Goal: Transaction & Acquisition: Book appointment/travel/reservation

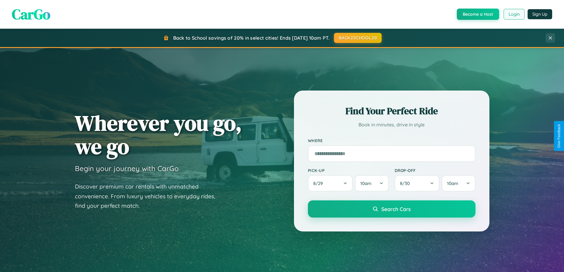
click at [514, 14] on button "Login" at bounding box center [514, 14] width 21 height 11
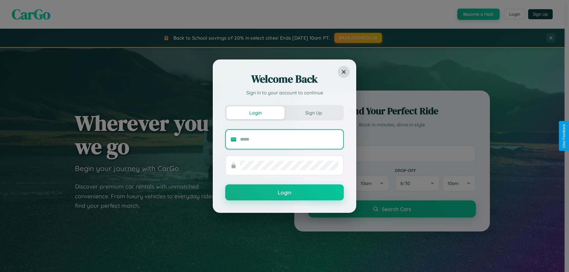
click at [289, 139] on input "text" at bounding box center [289, 139] width 98 height 9
type input "**********"
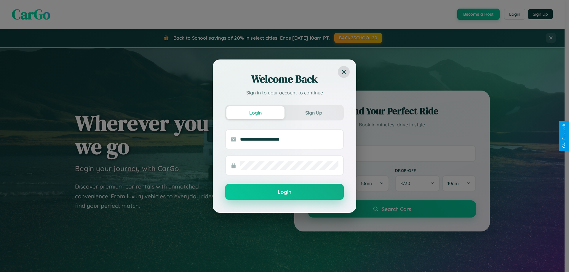
click at [284, 192] on button "Login" at bounding box center [284, 192] width 119 height 16
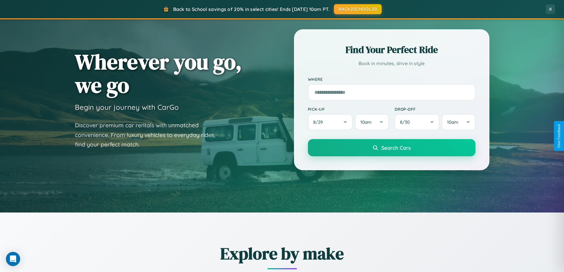
scroll to position [408, 0]
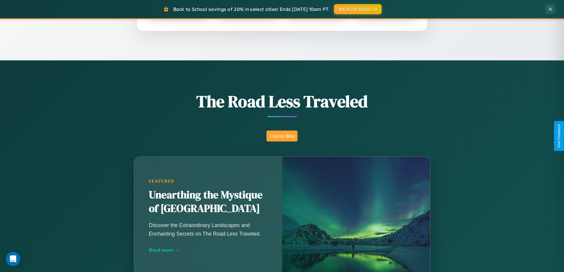
click at [282, 136] on button "Explore Blog" at bounding box center [282, 136] width 31 height 11
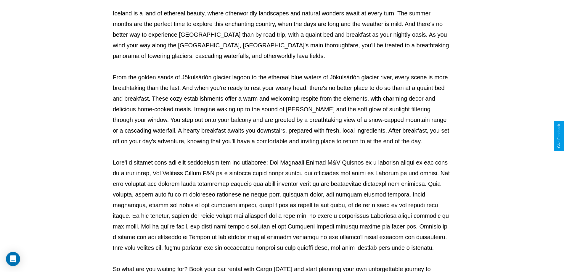
scroll to position [192, 0]
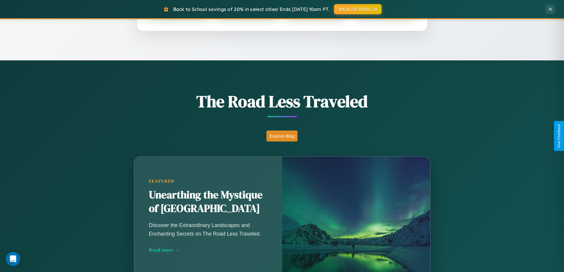
scroll to position [17, 0]
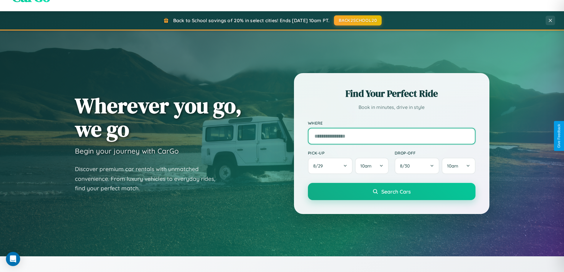
click at [392, 136] on input "text" at bounding box center [392, 136] width 168 height 17
type input "******"
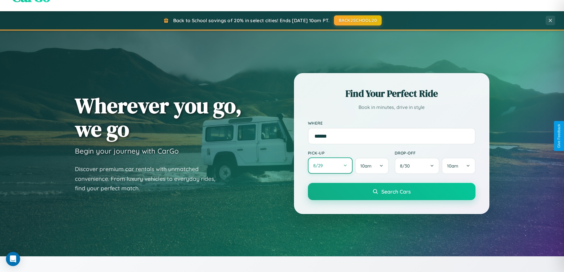
click at [330, 166] on button "8 / 29" at bounding box center [330, 166] width 45 height 16
select select "*"
select select "****"
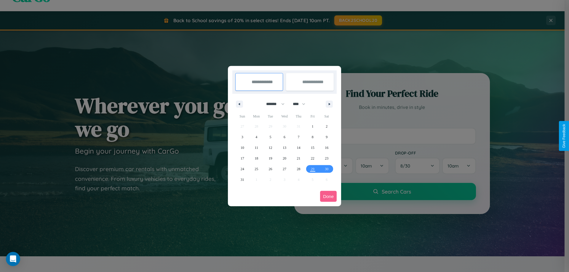
click at [273, 104] on select "******* ******** ***** ***** *** **** **** ****** ********* ******* ******** **…" at bounding box center [274, 104] width 25 height 10
select select "**"
click at [298, 137] on span "6" at bounding box center [298, 137] width 2 height 11
type input "**********"
click at [312, 137] on span "7" at bounding box center [313, 137] width 2 height 11
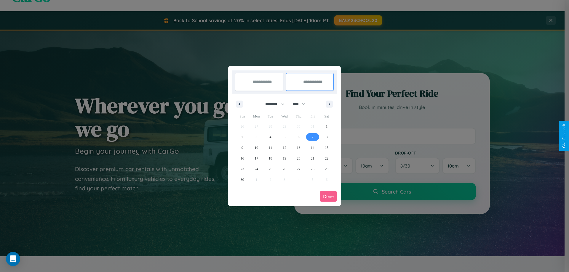
type input "**********"
click at [328, 196] on button "Done" at bounding box center [328, 196] width 17 height 11
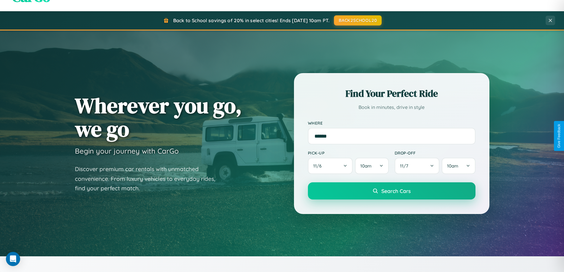
click at [392, 191] on span "Search Cars" at bounding box center [396, 191] width 29 height 7
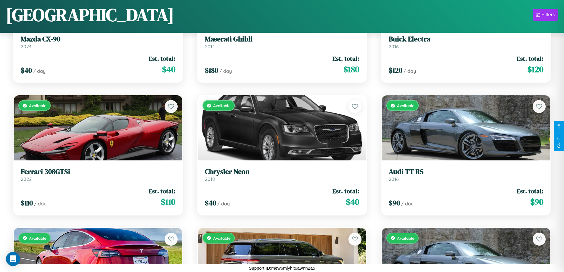
scroll to position [3097, 0]
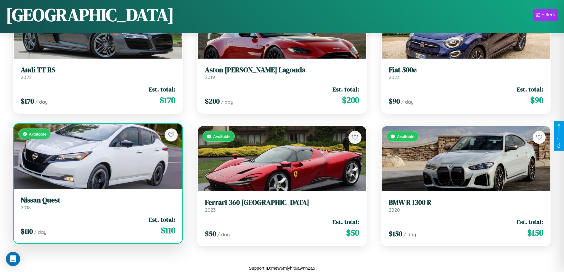
click at [97, 206] on link "Nissan Quest 2018" at bounding box center [98, 203] width 155 height 15
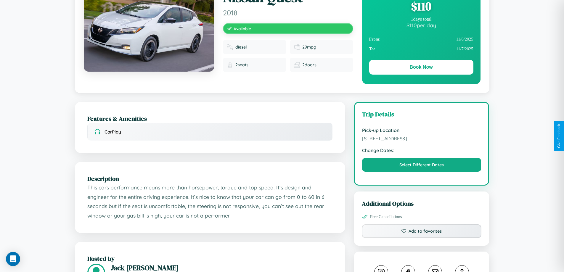
scroll to position [61, 0]
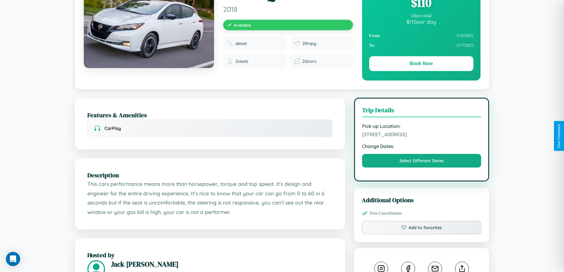
click at [422, 135] on span "8429 Chestnut Street London 37963 United Kingdom" at bounding box center [421, 135] width 119 height 6
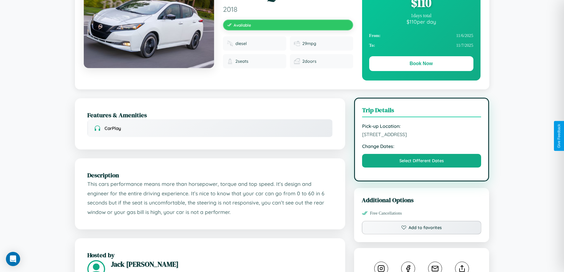
click at [422, 135] on span "8429 Chestnut Street London 37963 United Kingdom" at bounding box center [421, 135] width 119 height 6
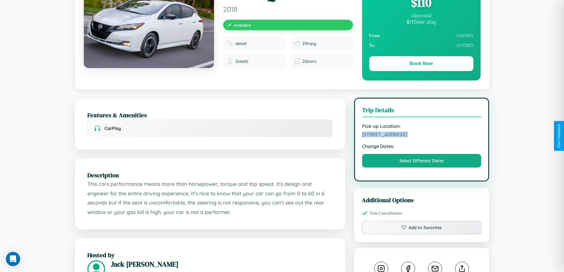
click at [422, 135] on span "8429 Chestnut Street London 37963 United Kingdom" at bounding box center [421, 135] width 119 height 6
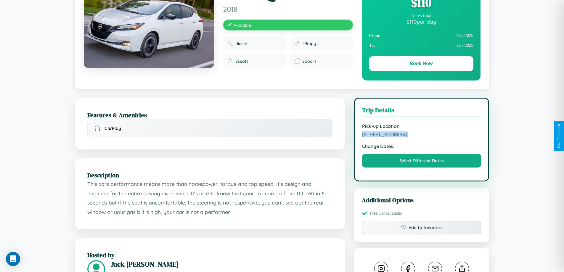
click at [422, 135] on span "8429 Chestnut Street London 37963 United Kingdom" at bounding box center [421, 135] width 119 height 6
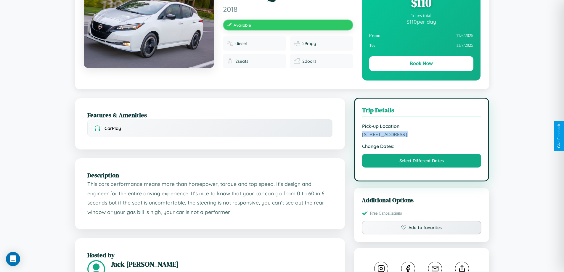
click at [422, 135] on span "8429 Chestnut Street London 37963 United Kingdom" at bounding box center [421, 135] width 119 height 6
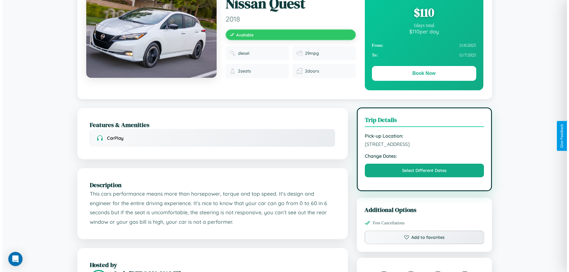
scroll to position [0, 0]
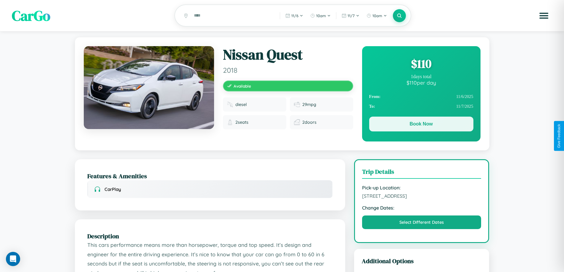
click at [421, 125] on button "Book Now" at bounding box center [421, 124] width 104 height 15
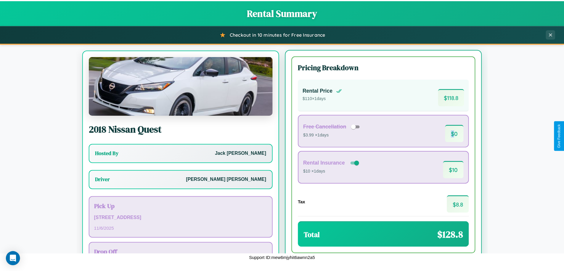
scroll to position [28, 0]
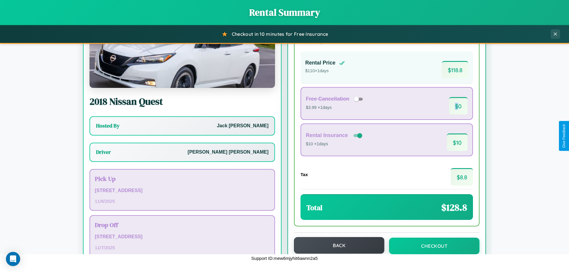
click at [336, 246] on button "Back" at bounding box center [339, 245] width 90 height 17
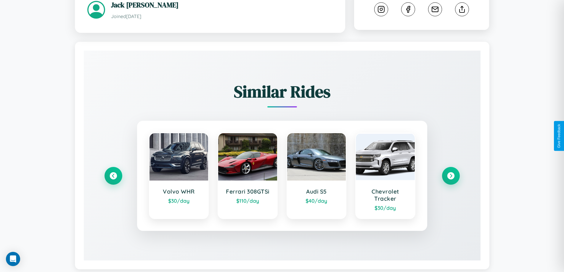
scroll to position [333, 0]
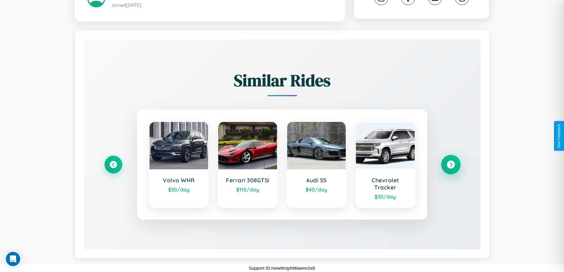
click at [451, 165] on icon at bounding box center [451, 165] width 8 height 8
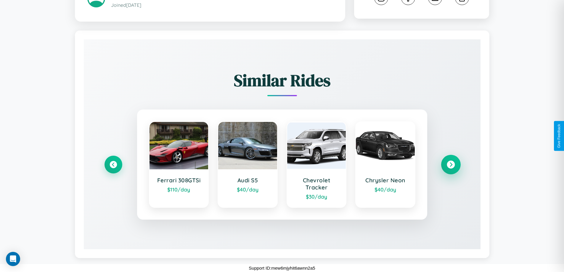
click at [451, 165] on icon at bounding box center [451, 165] width 8 height 8
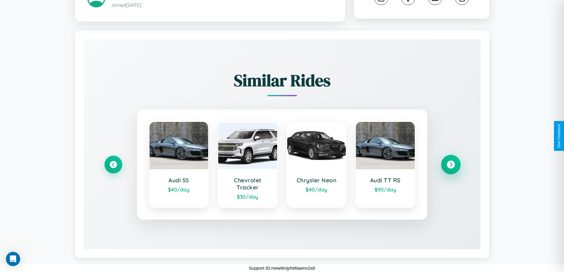
click at [451, 165] on icon at bounding box center [451, 165] width 8 height 8
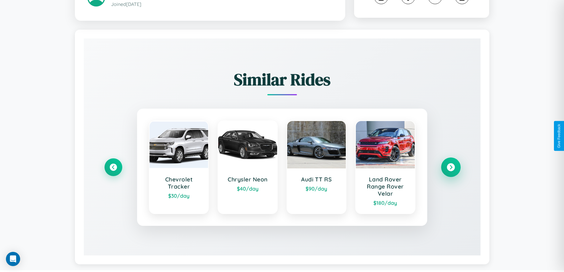
click at [451, 168] on icon at bounding box center [451, 168] width 8 height 8
